Goal: Find specific page/section: Find specific page/section

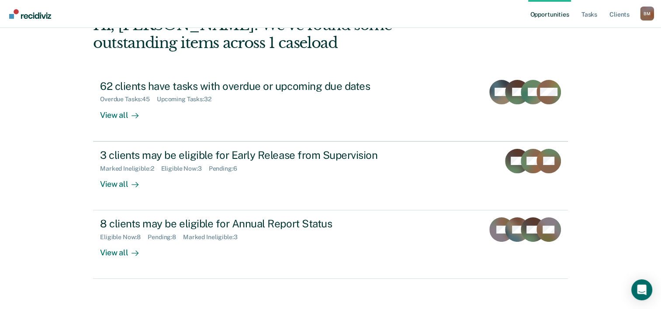
scroll to position [62, 0]
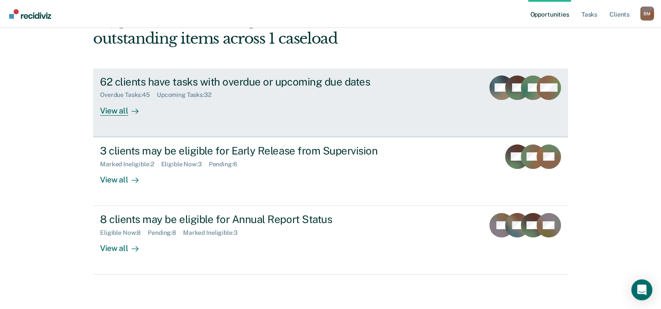
click at [121, 109] on div "View all" at bounding box center [124, 107] width 49 height 17
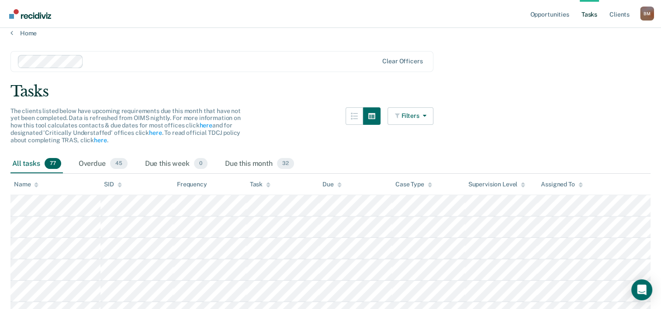
scroll to position [7, 0]
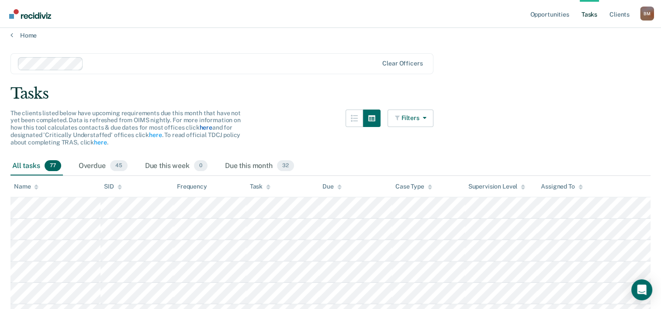
click at [202, 128] on link "here" at bounding box center [205, 127] width 13 height 7
click at [154, 133] on link "here" at bounding box center [155, 134] width 13 height 7
click at [549, 17] on link "Opportunities" at bounding box center [549, 14] width 42 height 28
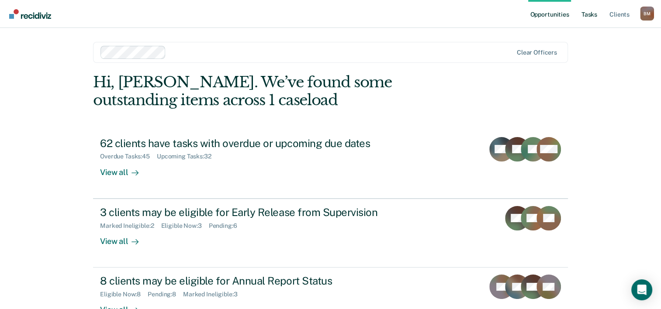
click at [591, 15] on link "Tasks" at bounding box center [588, 14] width 19 height 28
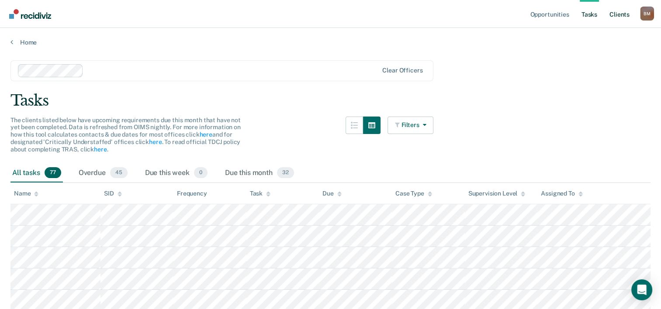
click at [622, 17] on link "Client s" at bounding box center [619, 14] width 24 height 28
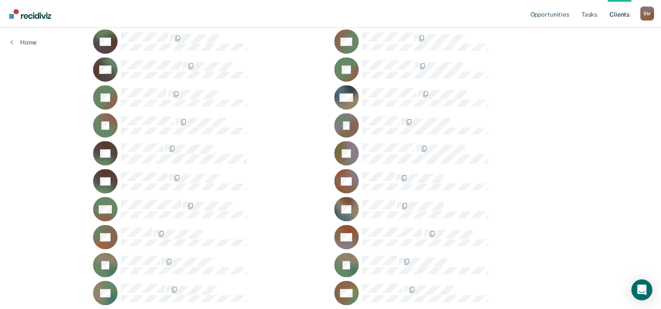
scroll to position [47, 0]
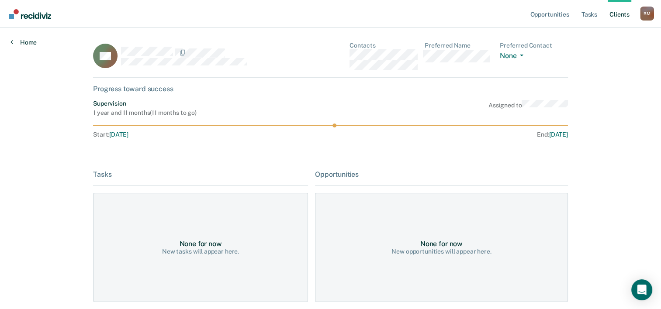
click at [12, 44] on icon at bounding box center [11, 41] width 3 height 7
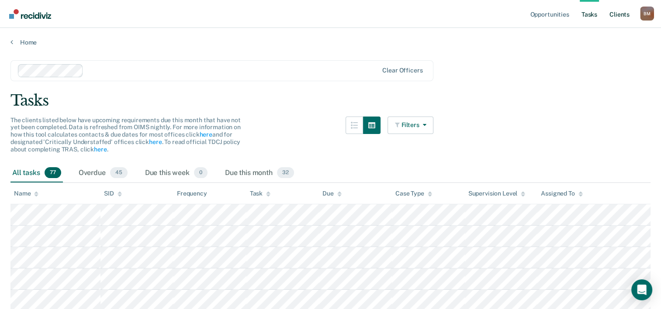
click at [624, 14] on link "Client s" at bounding box center [619, 14] width 24 height 28
